Goal: Information Seeking & Learning: Learn about a topic

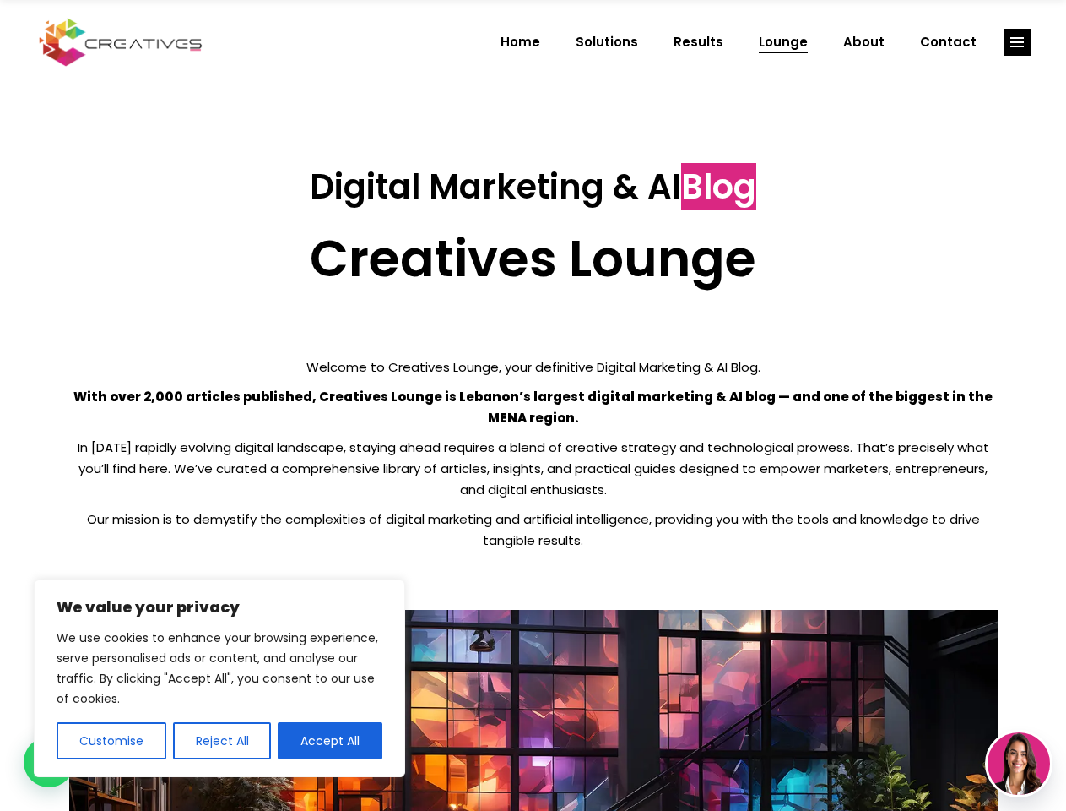
click at [533, 405] on p "With over 2,000 articles published, Creatives Lounge is Lebanon’s largest digit…" at bounding box center [533, 407] width 929 height 42
click at [111, 741] on button "Customise" at bounding box center [112, 740] width 110 height 37
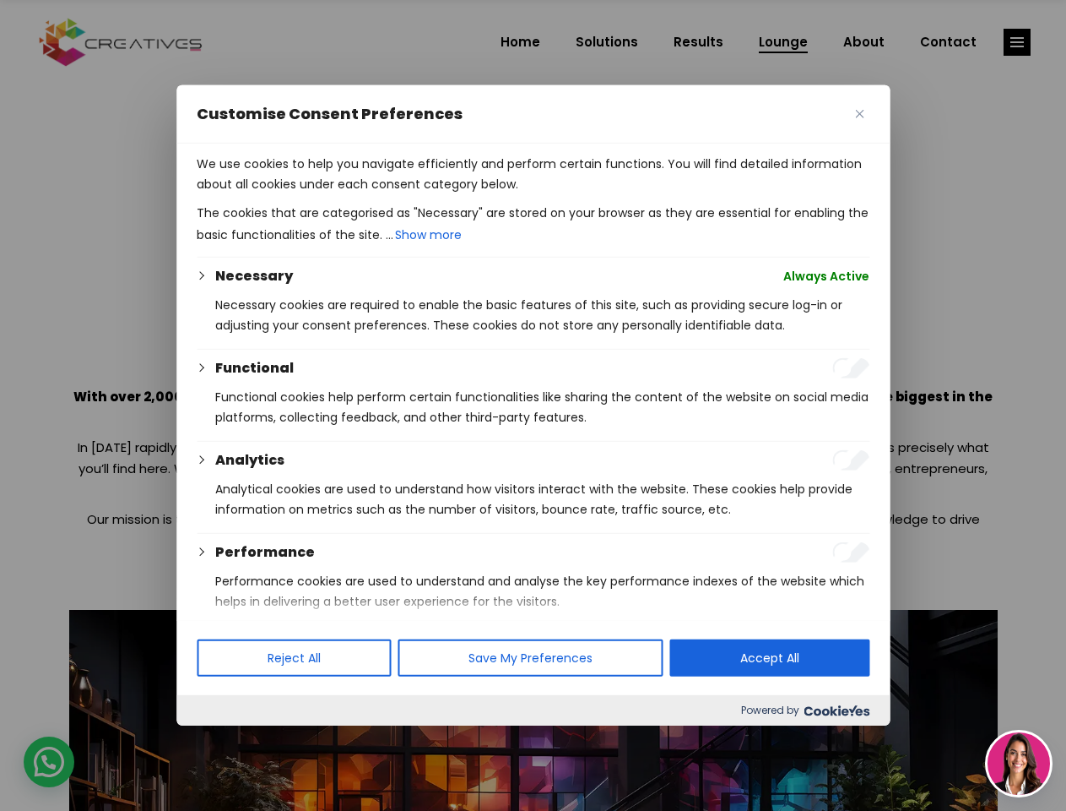
click at [221, 741] on div at bounding box center [533, 405] width 1066 height 811
click at [330, 194] on p "We use cookies to help you navigate efficiently and perform certain functions. …" at bounding box center [533, 174] width 673 height 41
click at [1018, 42] on div at bounding box center [533, 405] width 1066 height 811
click at [1019, 763] on img at bounding box center [1019, 763] width 62 height 62
